Goal: Task Accomplishment & Management: Manage account settings

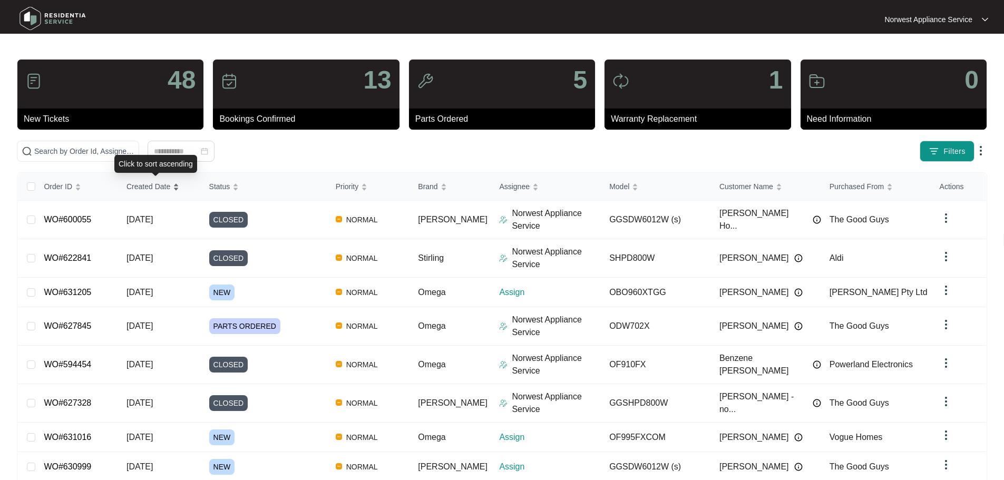
click at [148, 192] on div "Created Date" at bounding box center [152, 186] width 53 height 15
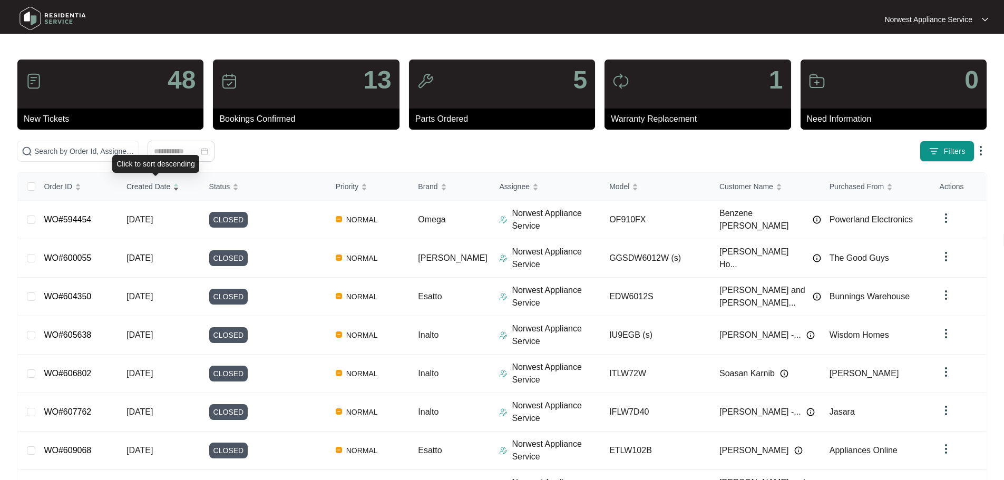
click at [152, 189] on span "Created Date" at bounding box center [148, 187] width 44 height 12
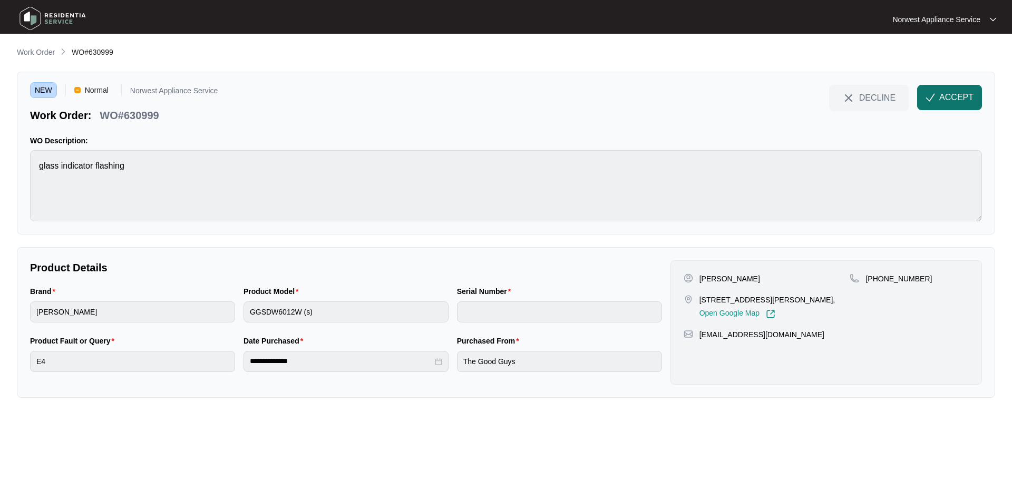
click at [968, 90] on button "ACCEPT" at bounding box center [949, 97] width 65 height 25
click at [941, 88] on button "ACCEPT" at bounding box center [949, 97] width 65 height 25
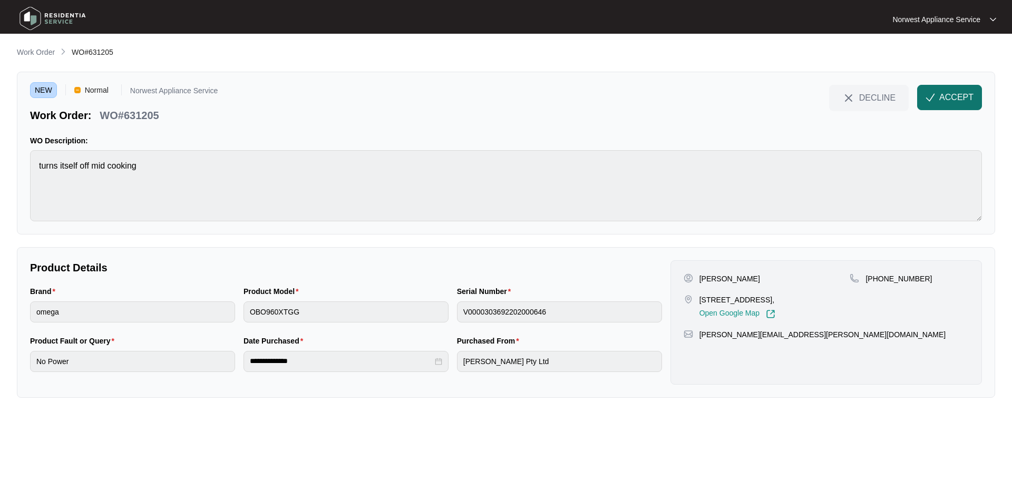
click at [945, 97] on span "ACCEPT" at bounding box center [956, 97] width 34 height 13
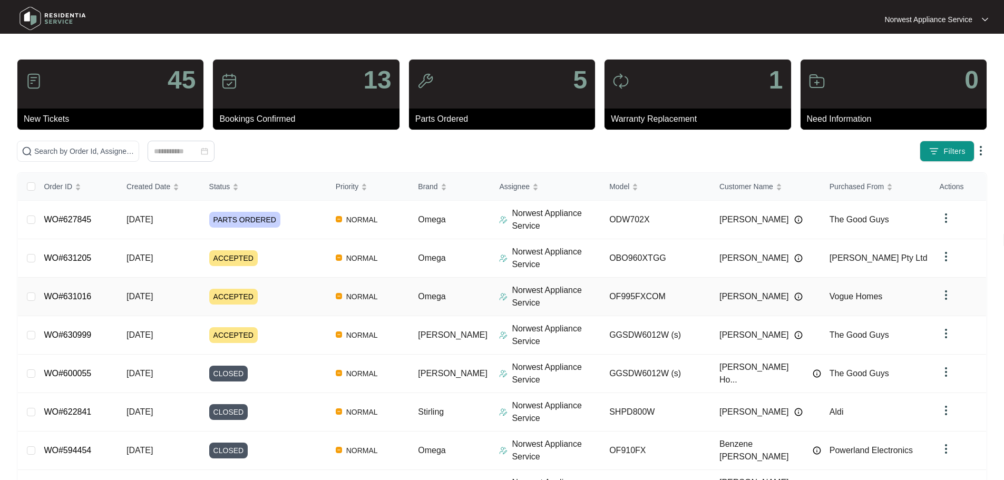
click at [82, 293] on link "WO#631016" at bounding box center [67, 296] width 47 height 9
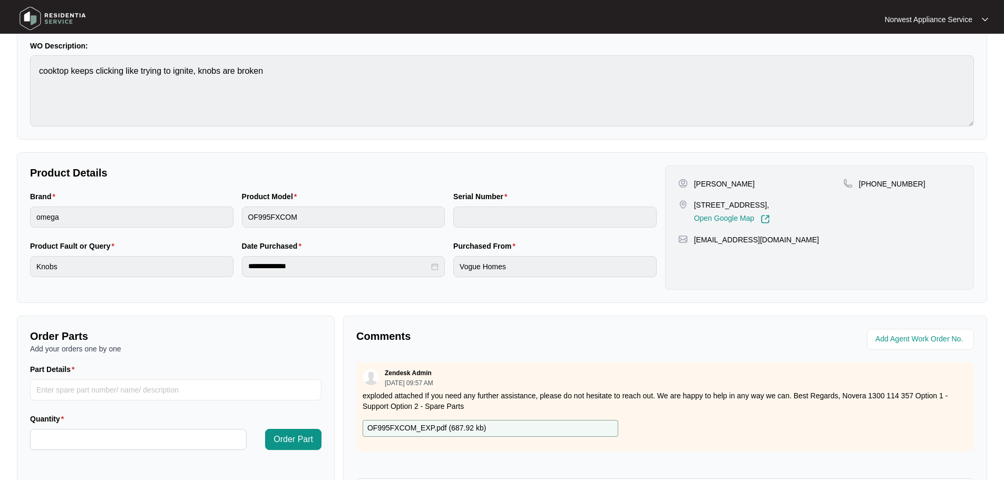
scroll to position [219, 0]
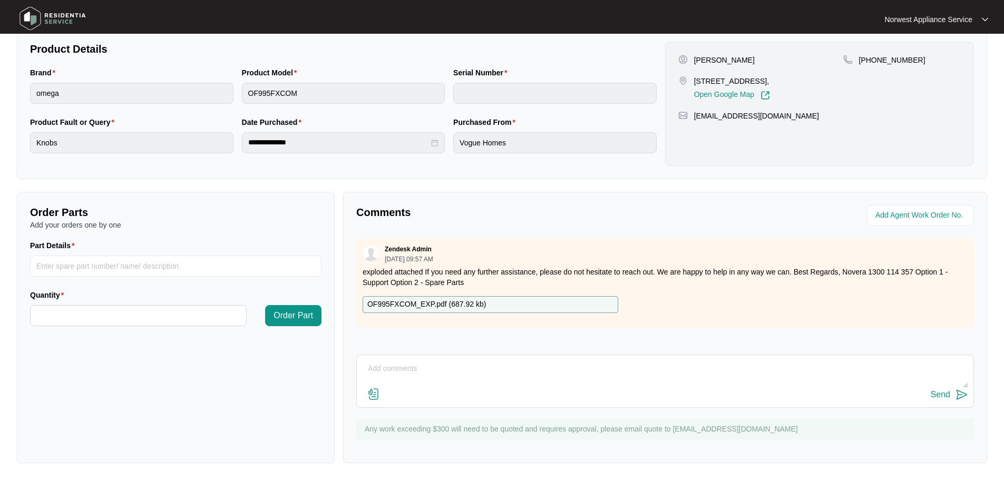
click at [402, 363] on textarea at bounding box center [665, 373] width 606 height 27
type textarea "hi team, please send knobs to me before i book in job as they will be needed - …"
click at [946, 398] on div "Send" at bounding box center [940, 394] width 19 height 9
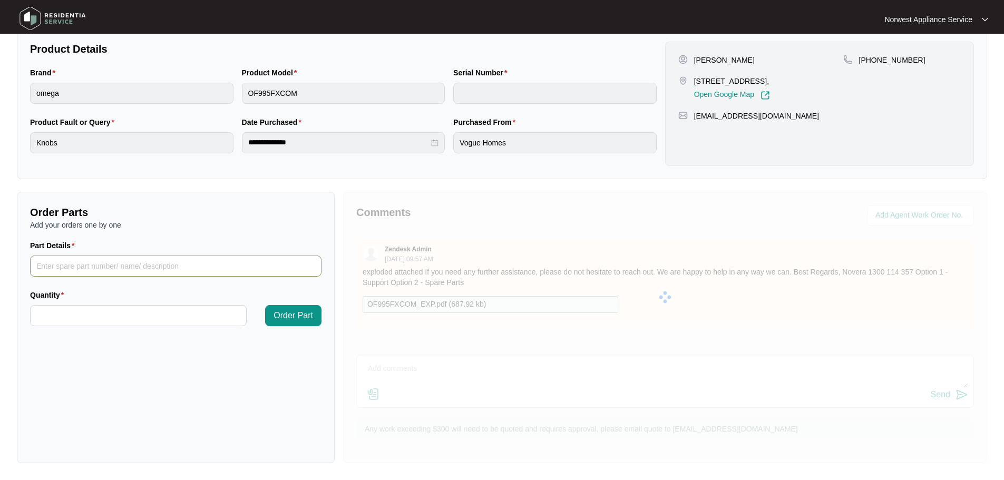
click at [124, 267] on input "Part Details" at bounding box center [175, 266] width 291 height 21
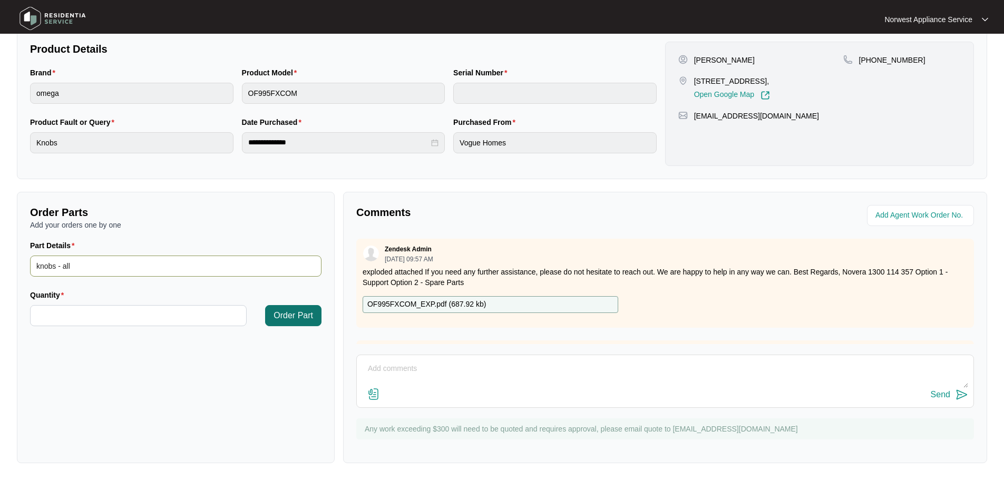
type input "knobs - all"
click at [281, 319] on span "Order Part" at bounding box center [294, 315] width 40 height 13
click at [188, 314] on input "Quantity" at bounding box center [139, 316] width 216 height 20
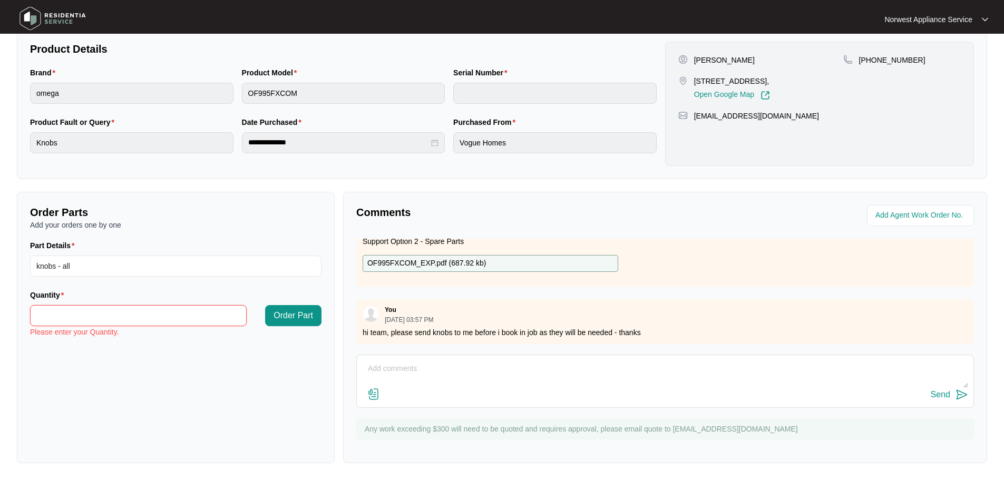
scroll to position [49, 0]
drag, startPoint x: 60, startPoint y: 316, endPoint x: 19, endPoint y: 318, distance: 40.1
click at [19, 318] on div "Order Parts Add your orders one by one Part Details knobs - all Quantity * Orde…" at bounding box center [176, 327] width 318 height 271
type input "*"
click at [293, 311] on span "Order Part" at bounding box center [294, 315] width 40 height 13
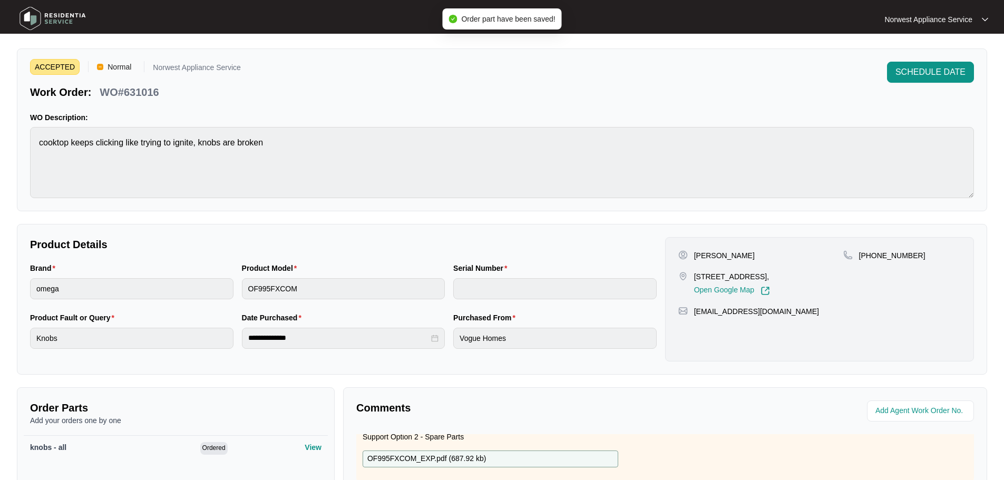
scroll to position [0, 0]
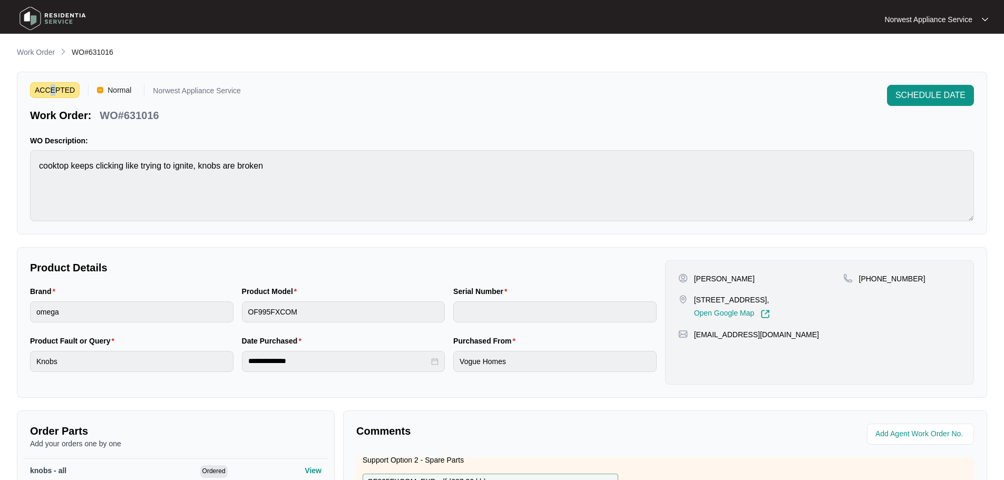
click at [51, 94] on span "ACCEPTED" at bounding box center [55, 90] width 50 height 16
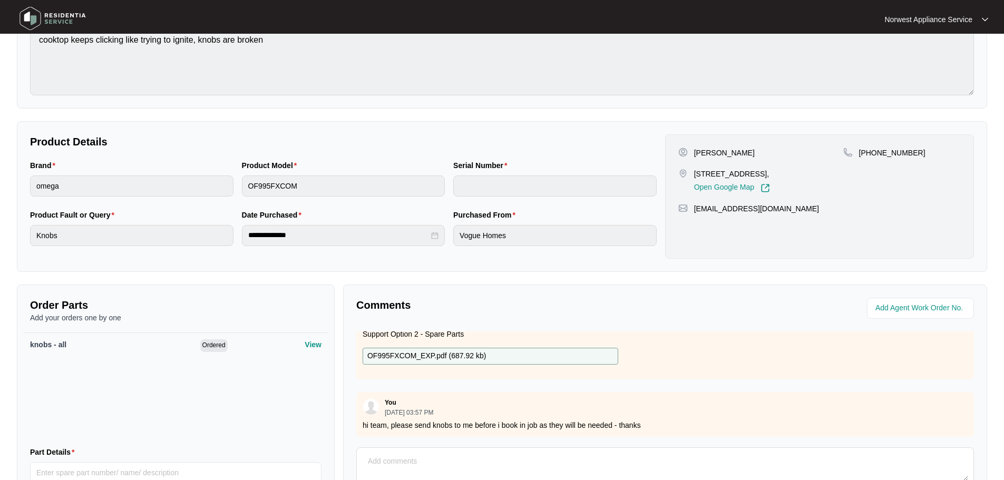
scroll to position [221, 0]
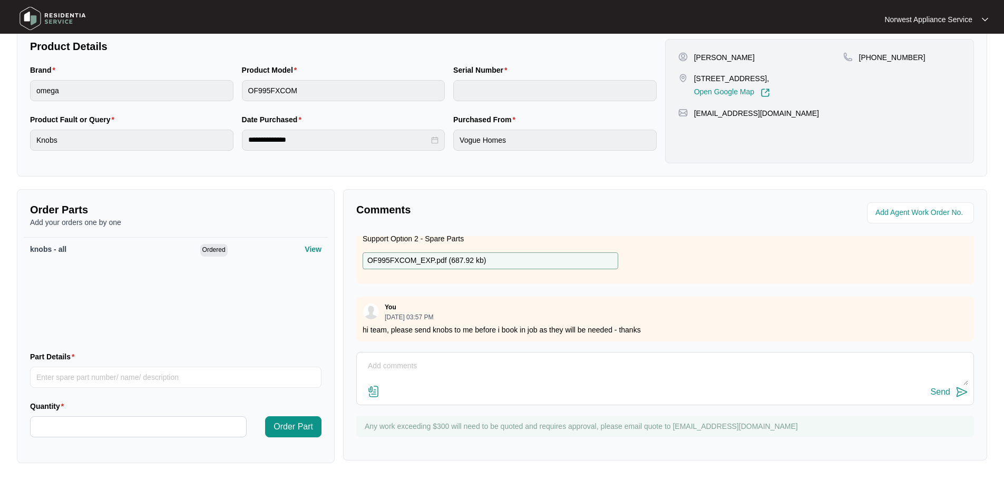
click at [434, 371] on textarea at bounding box center [665, 371] width 606 height 27
click at [418, 363] on textarea at bounding box center [665, 371] width 606 height 27
type textarea "unable to change status"
click at [943, 392] on div "Send" at bounding box center [940, 391] width 19 height 9
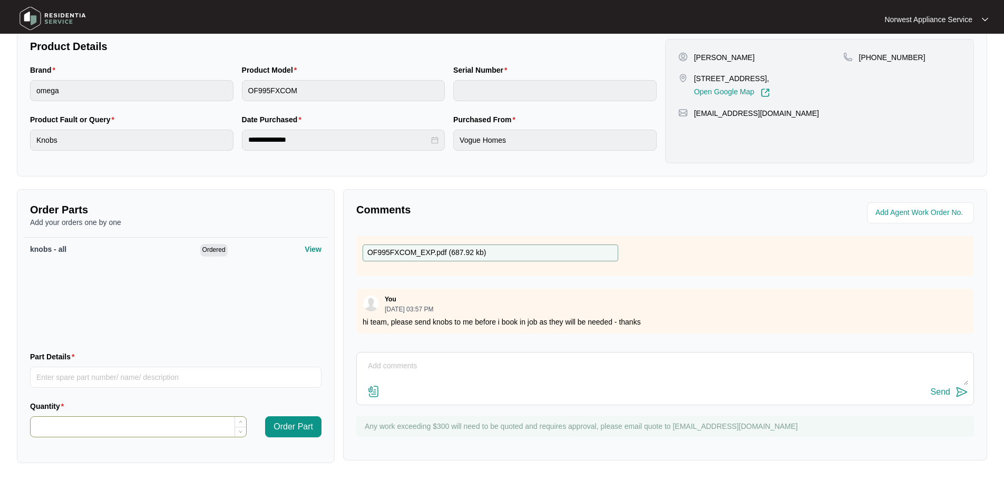
click at [97, 428] on input "Quantity" at bounding box center [139, 427] width 216 height 20
type input "*"
click at [470, 377] on textarea at bounding box center [665, 371] width 606 height 27
type textarea "and bezels please"
click at [945, 395] on div "Send" at bounding box center [940, 391] width 19 height 9
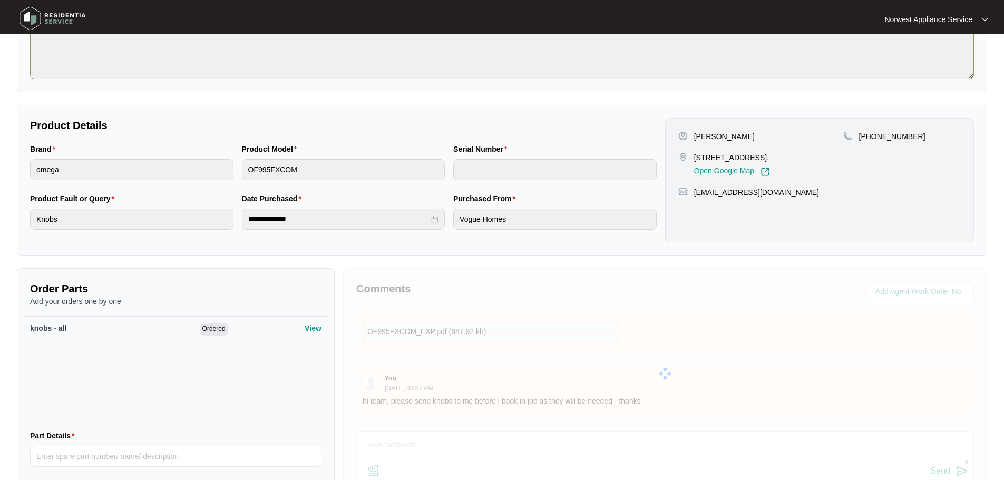
scroll to position [0, 0]
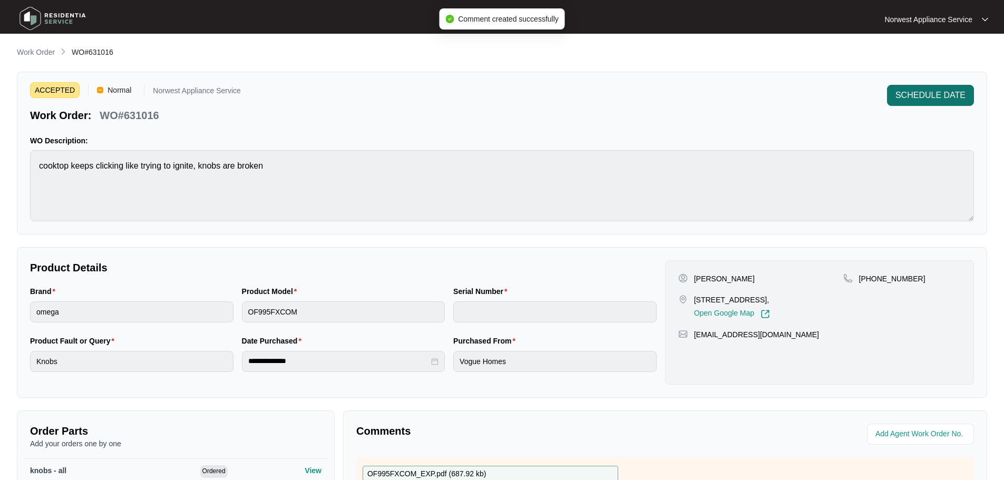
click at [919, 99] on span "SCHEDULE DATE" at bounding box center [930, 95] width 70 height 13
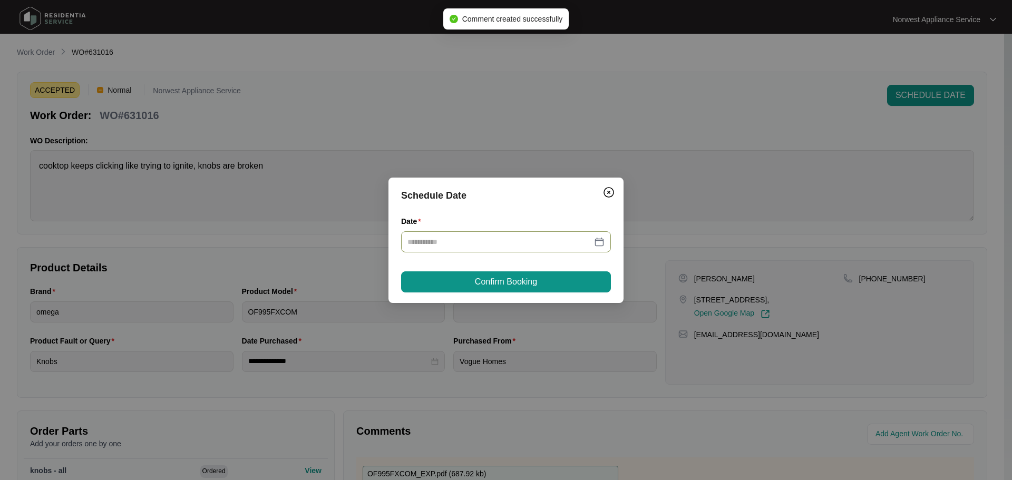
click at [533, 249] on div at bounding box center [506, 241] width 210 height 21
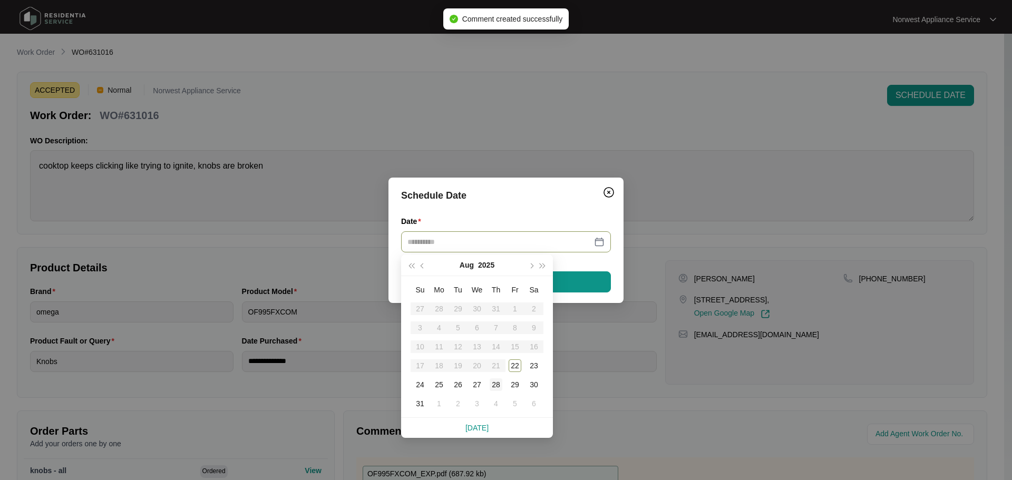
click at [497, 385] on div "28" at bounding box center [496, 384] width 13 height 13
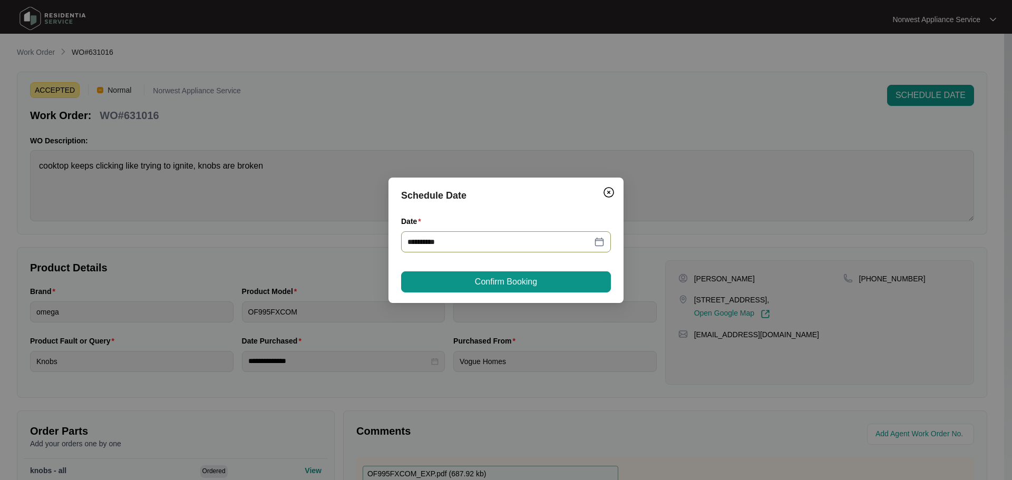
type input "**********"
click at [559, 284] on button "Confirm Booking" at bounding box center [506, 281] width 210 height 21
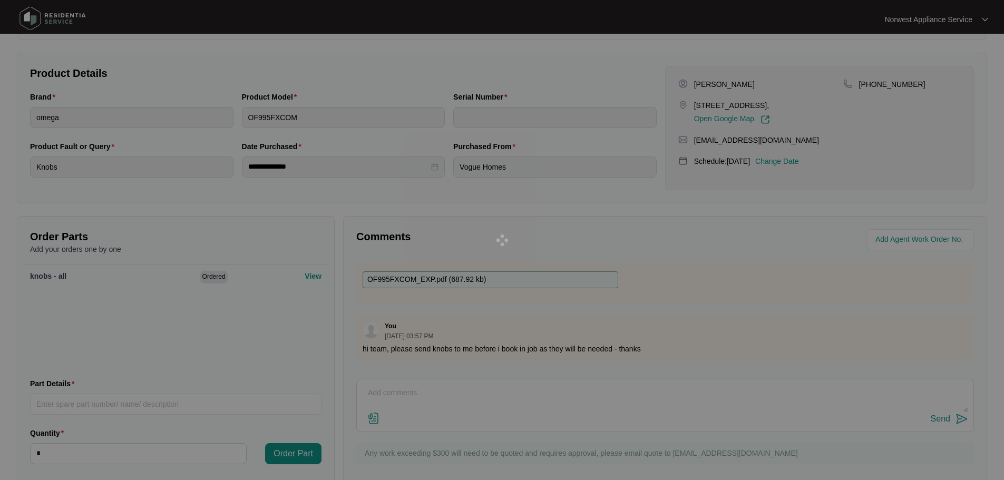
scroll to position [221, 0]
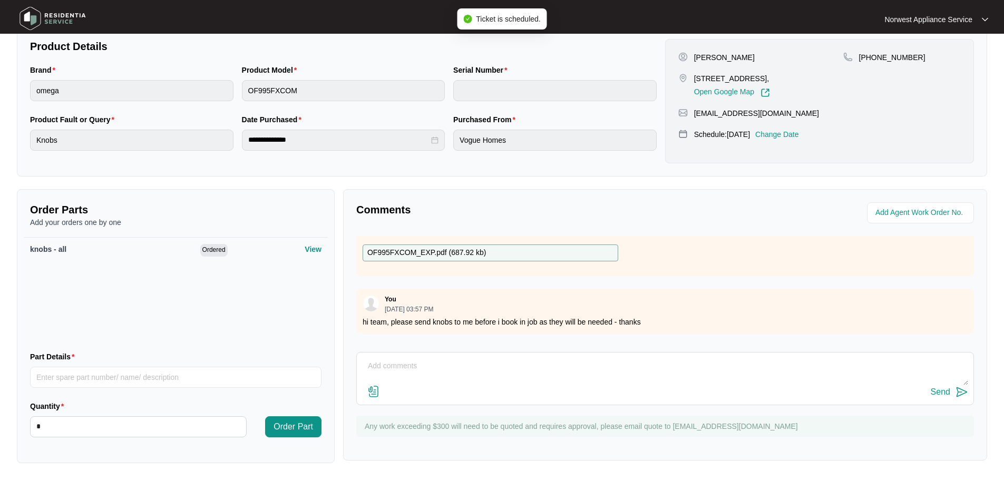
click at [75, 429] on div at bounding box center [502, 240] width 1004 height 480
click at [247, 378] on input "Part Details" at bounding box center [175, 377] width 291 height 21
type input "bezels"
drag, startPoint x: 45, startPoint y: 428, endPoint x: 0, endPoint y: 428, distance: 45.3
click at [0, 428] on main "**********" at bounding box center [502, 129] width 1004 height 701
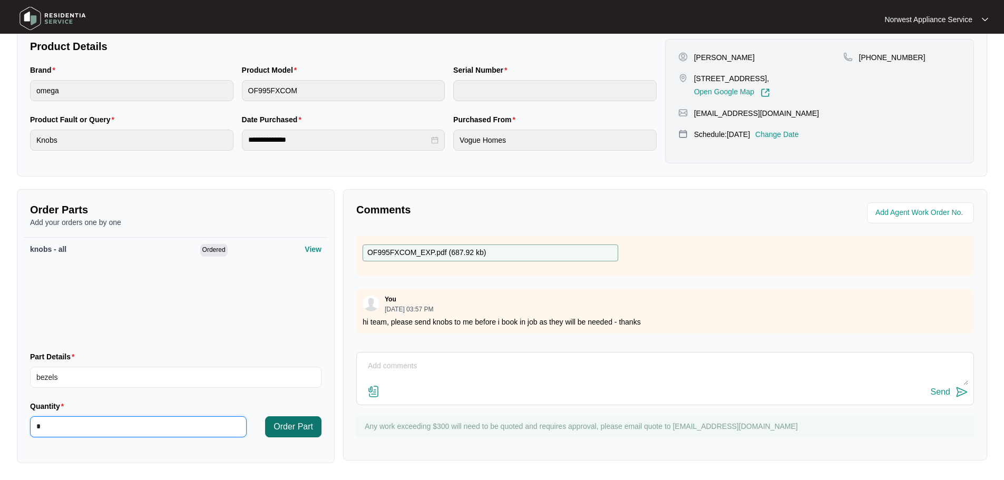
type input "*"
click at [271, 423] on button "Order Part" at bounding box center [293, 426] width 56 height 21
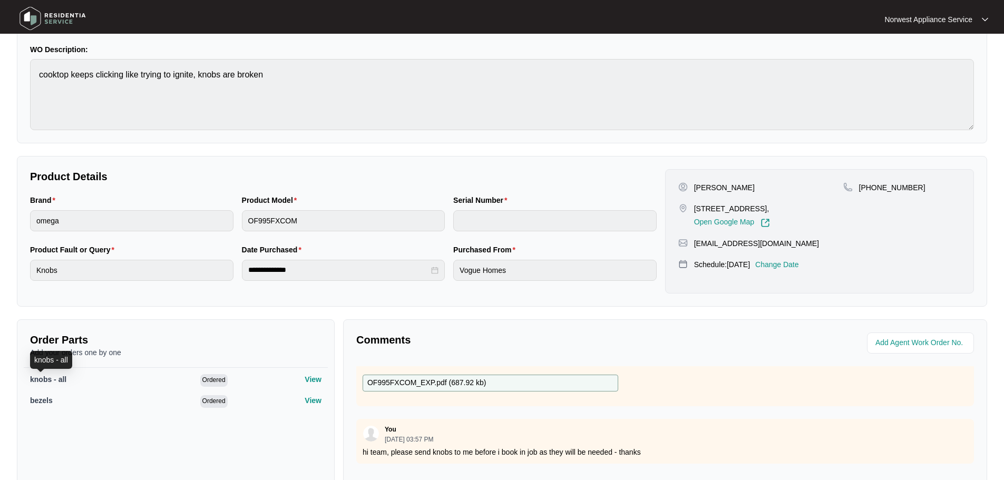
scroll to position [0, 0]
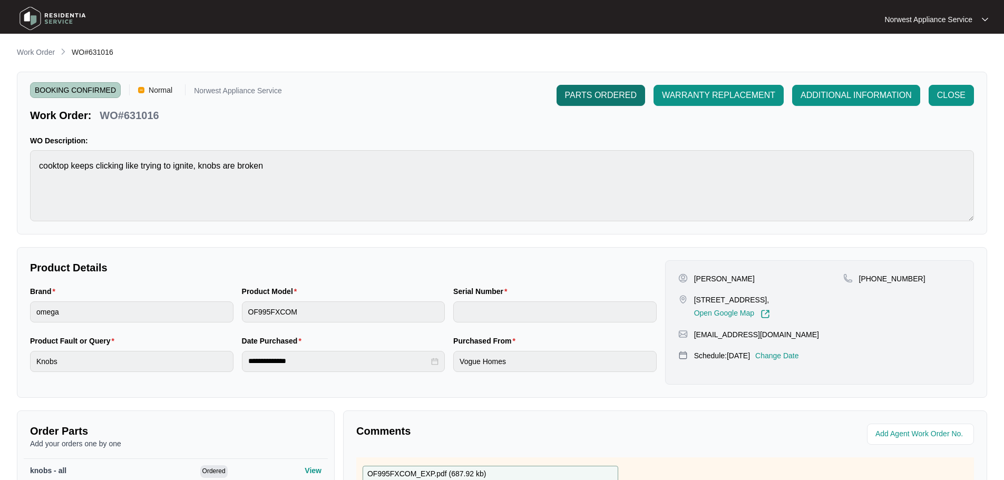
click at [607, 93] on span "PARTS ORDERED" at bounding box center [601, 95] width 72 height 13
click at [40, 51] on p "Work Order" at bounding box center [36, 52] width 38 height 11
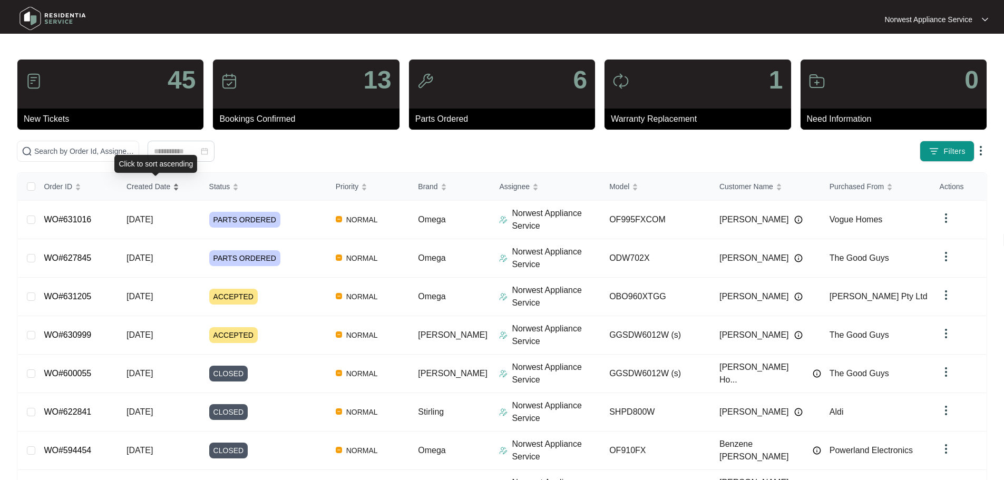
click at [144, 185] on span "Created Date" at bounding box center [148, 187] width 44 height 12
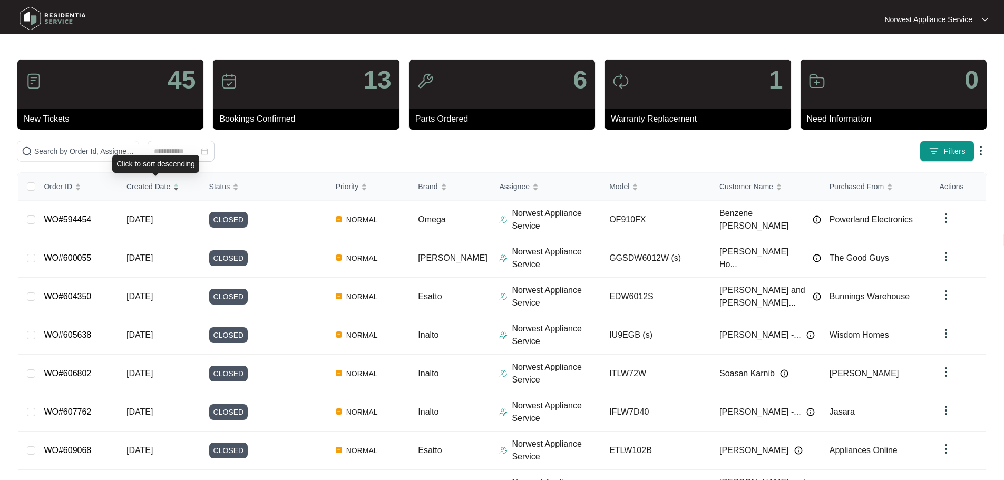
click at [144, 185] on span "Created Date" at bounding box center [148, 187] width 44 height 12
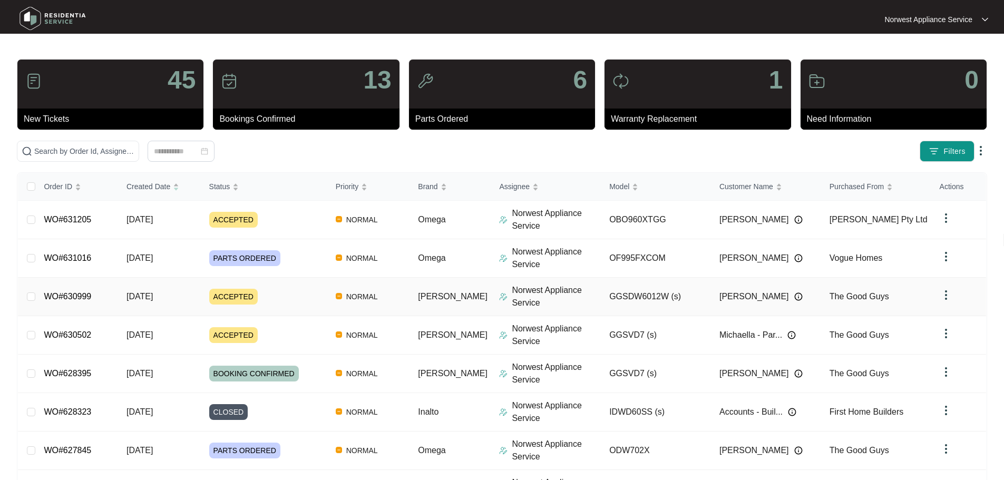
click at [77, 297] on link "WO#630999" at bounding box center [67, 296] width 47 height 9
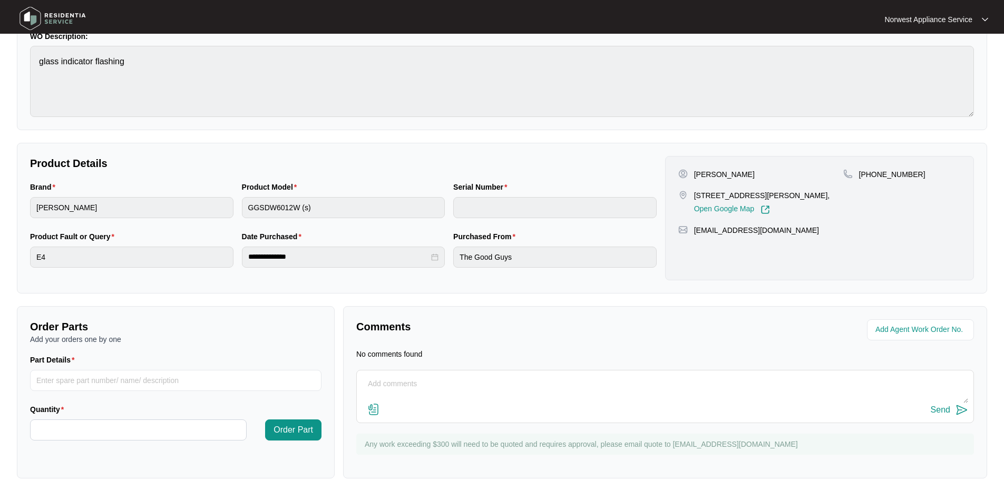
scroll to position [120, 0]
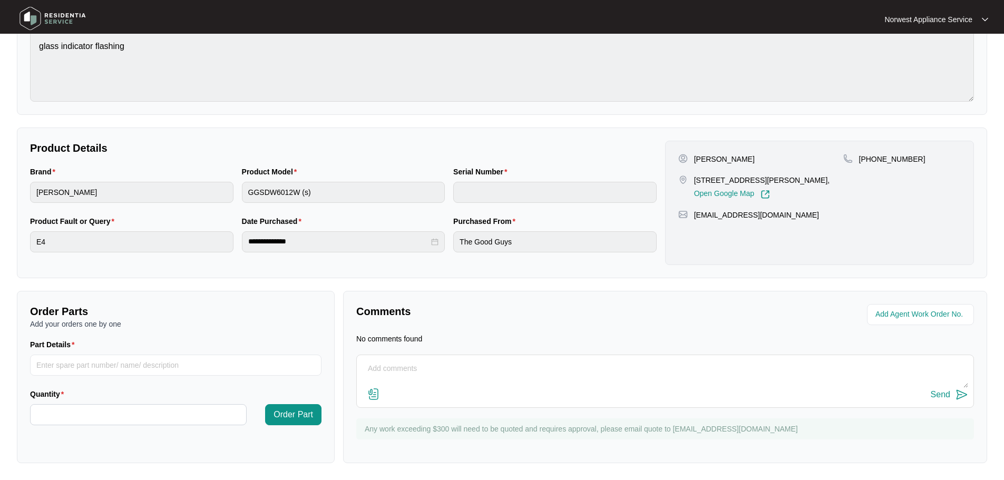
click at [545, 372] on textarea at bounding box center [665, 373] width 606 height 27
click at [493, 367] on textarea "contacted - his going to get back to me as [PERSON_NAME] will be overseas" at bounding box center [665, 373] width 606 height 27
type textarea "contacted - his going to get back to me with name and number of who will be ava…"
click at [948, 398] on div "Send" at bounding box center [940, 394] width 19 height 9
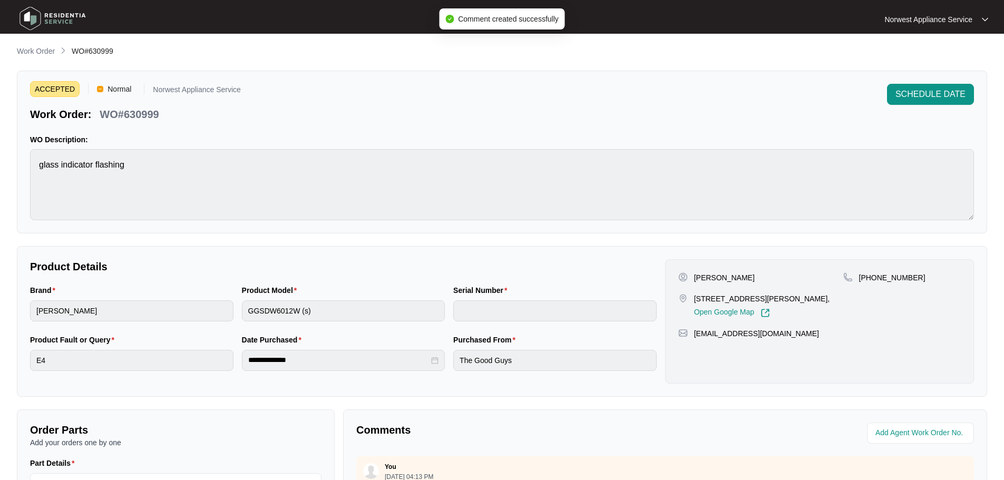
scroll to position [0, 0]
click at [71, 21] on img at bounding box center [53, 19] width 74 height 32
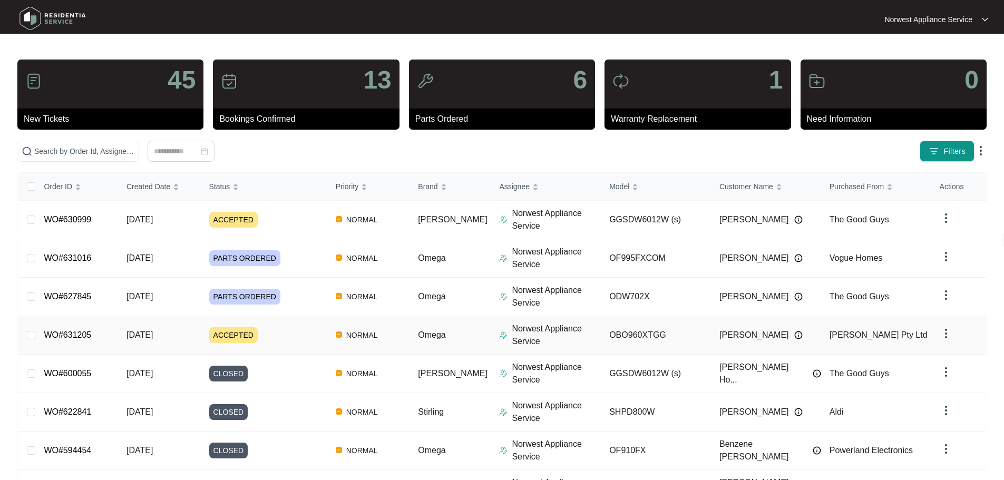
click at [90, 337] on link "WO#631205" at bounding box center [67, 334] width 47 height 9
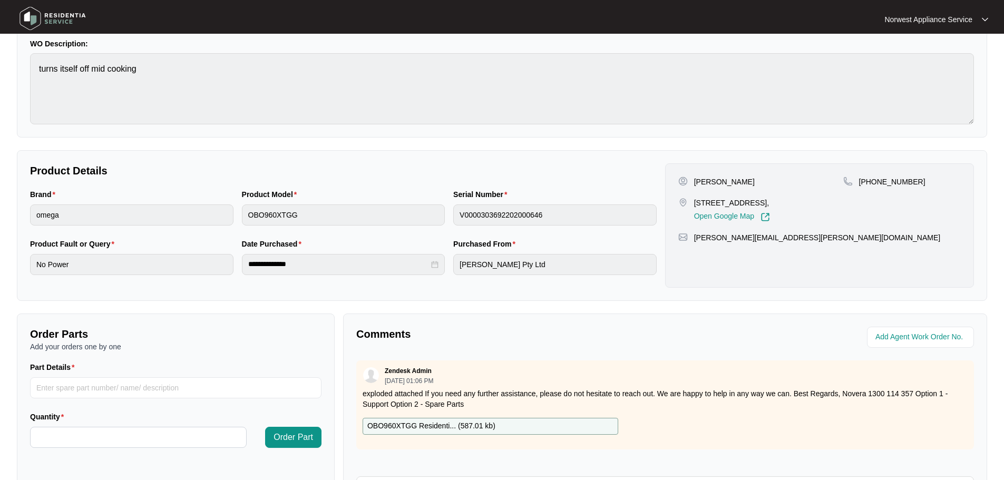
scroll to position [219, 0]
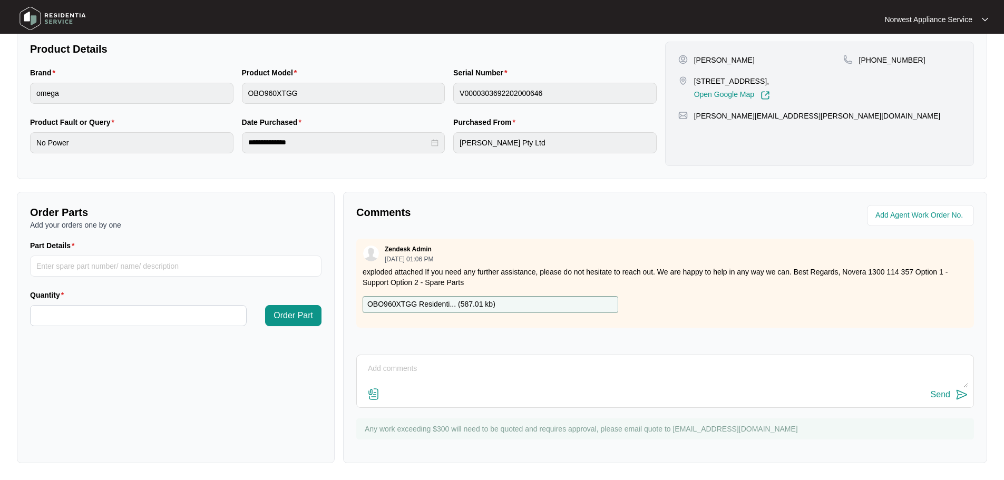
click at [514, 369] on textarea at bounding box center [665, 373] width 606 height 27
type textarea "tried calling - no answer - sent a booking link or they can call back"
click at [949, 401] on button "Send" at bounding box center [949, 395] width 37 height 14
click at [51, 8] on img at bounding box center [53, 19] width 74 height 32
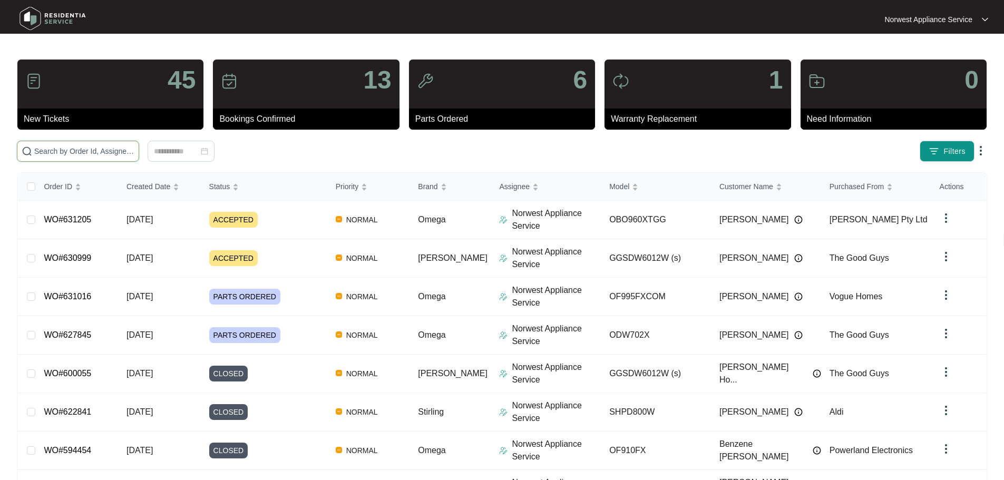
click at [119, 150] on input "text" at bounding box center [84, 151] width 100 height 12
paste input "627328"
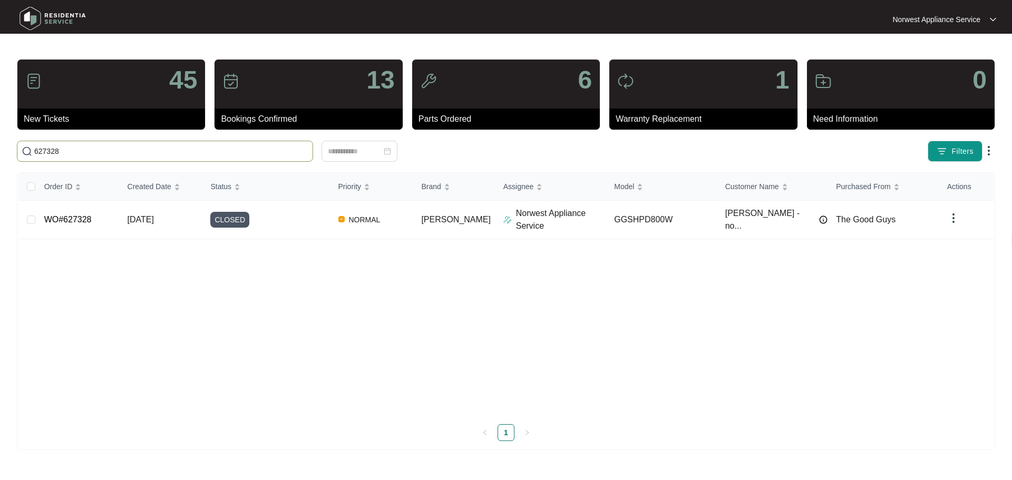
type input "627328"
click at [119, 219] on td "WO#627328" at bounding box center [77, 220] width 83 height 38
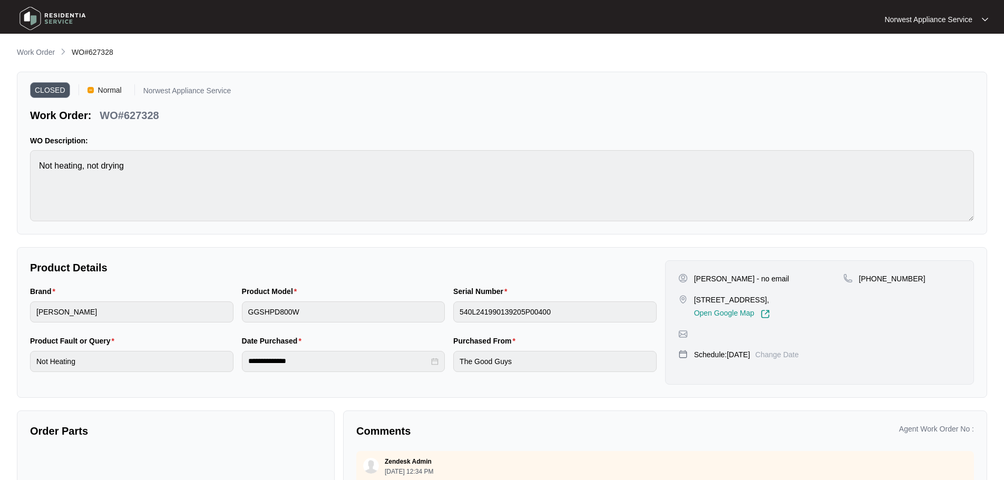
click at [42, 18] on img at bounding box center [53, 19] width 74 height 32
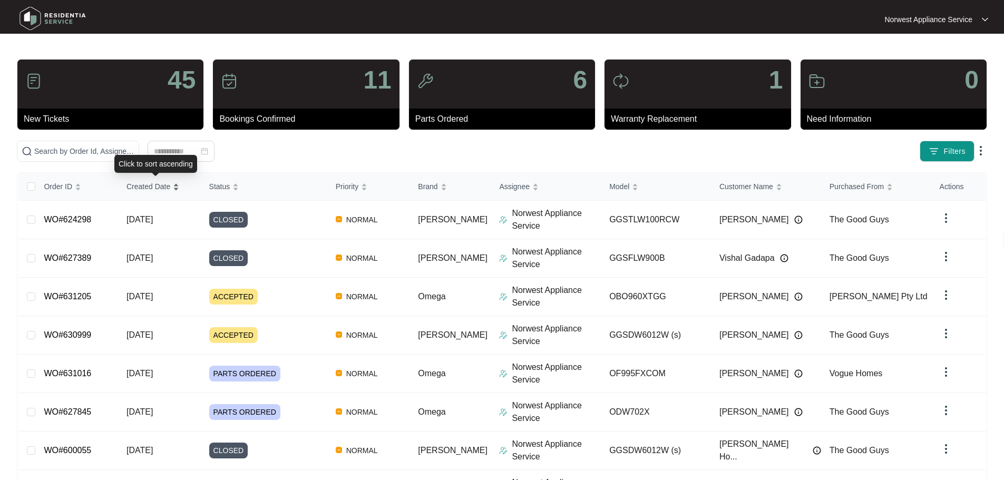
click at [142, 183] on span "Created Date" at bounding box center [148, 187] width 44 height 12
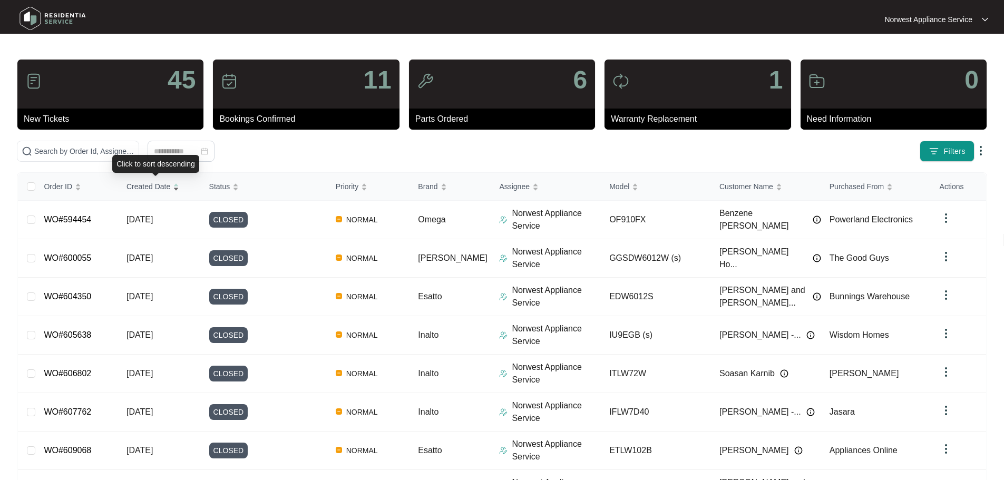
click at [142, 182] on span "Created Date" at bounding box center [148, 187] width 44 height 12
